Goal: Information Seeking & Learning: Learn about a topic

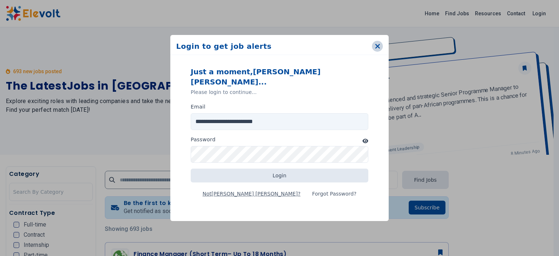
click at [375, 50] on icon "button" at bounding box center [377, 46] width 5 height 7
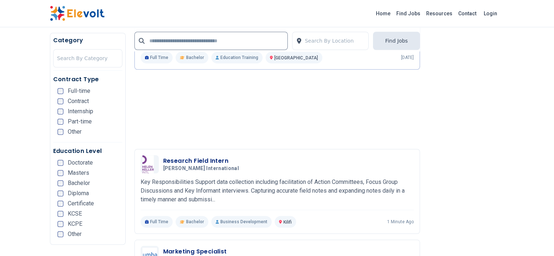
scroll to position [621, 0]
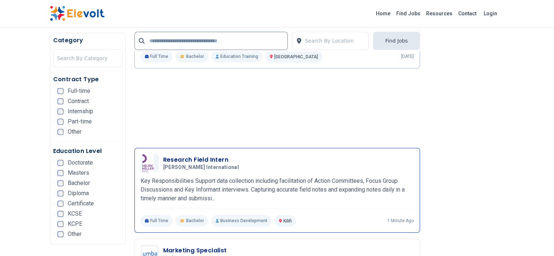
click at [181, 155] on h3 "Research Field Intern" at bounding box center [202, 159] width 79 height 9
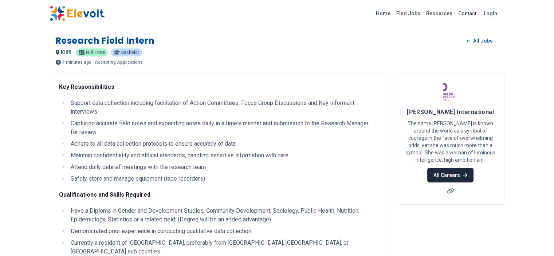
click at [473, 168] on link "All Careers" at bounding box center [450, 175] width 46 height 15
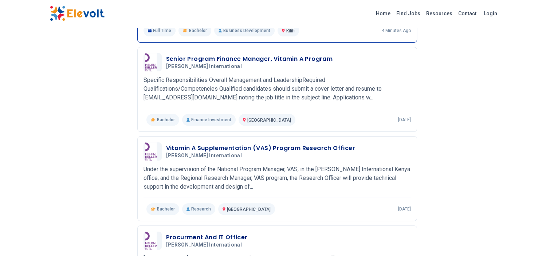
scroll to position [165, 0]
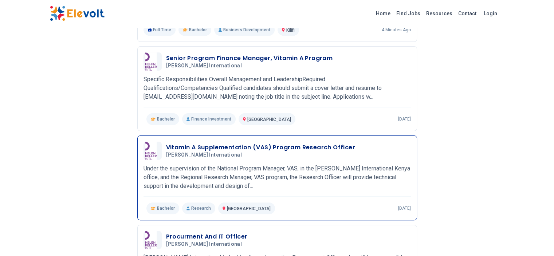
click at [288, 143] on h3 "Vitamin A Supplementation (VAS) Program Research Officer" at bounding box center [260, 147] width 189 height 9
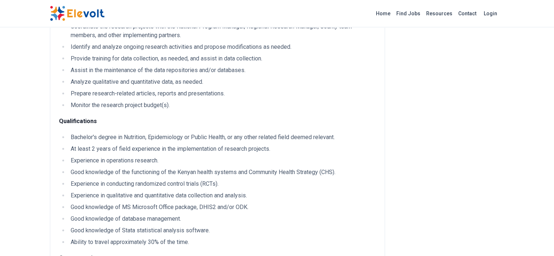
scroll to position [264, 0]
